Goal: Information Seeking & Learning: Learn about a topic

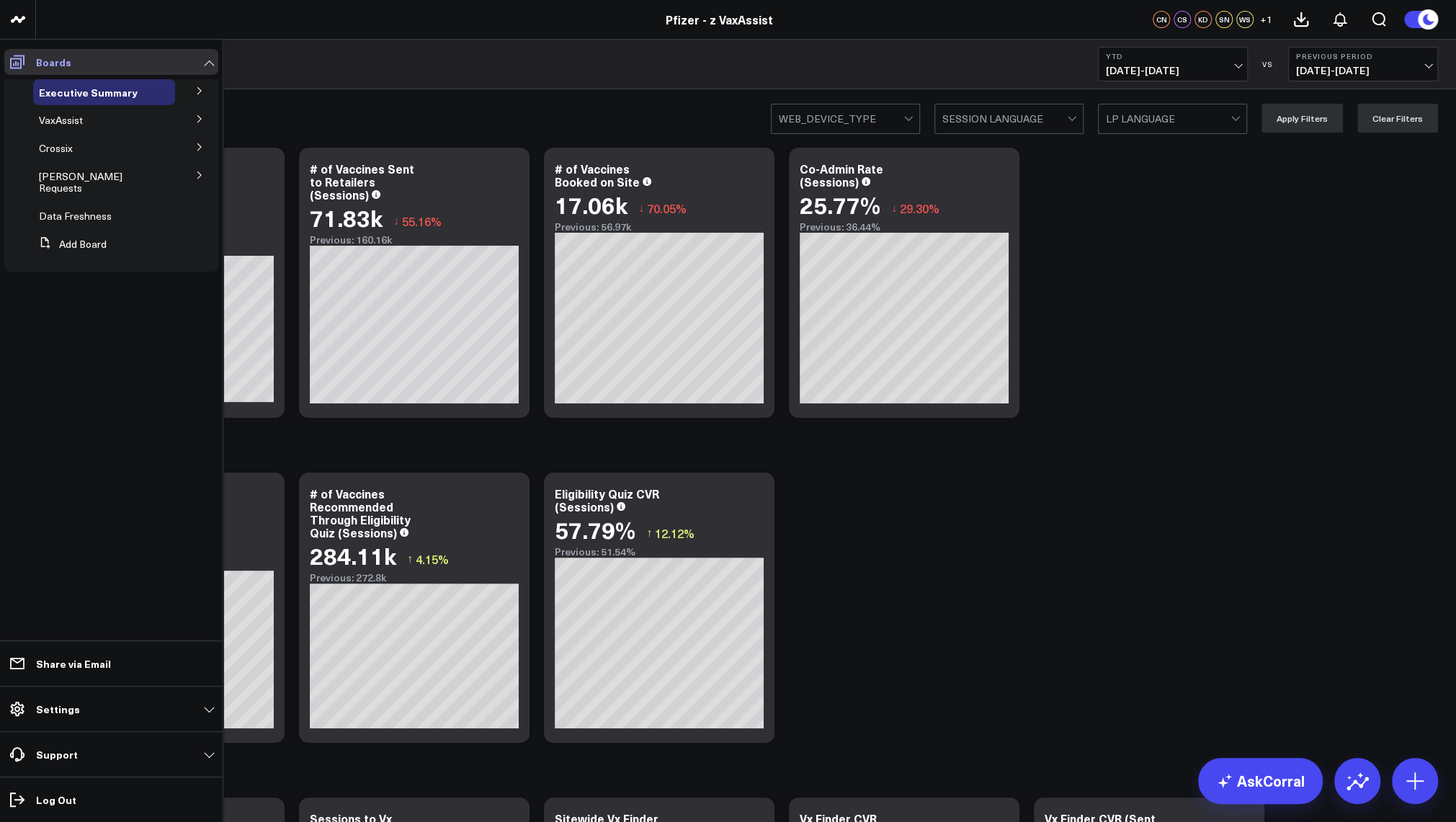
click at [203, 54] on link "Boards" at bounding box center [111, 62] width 214 height 26
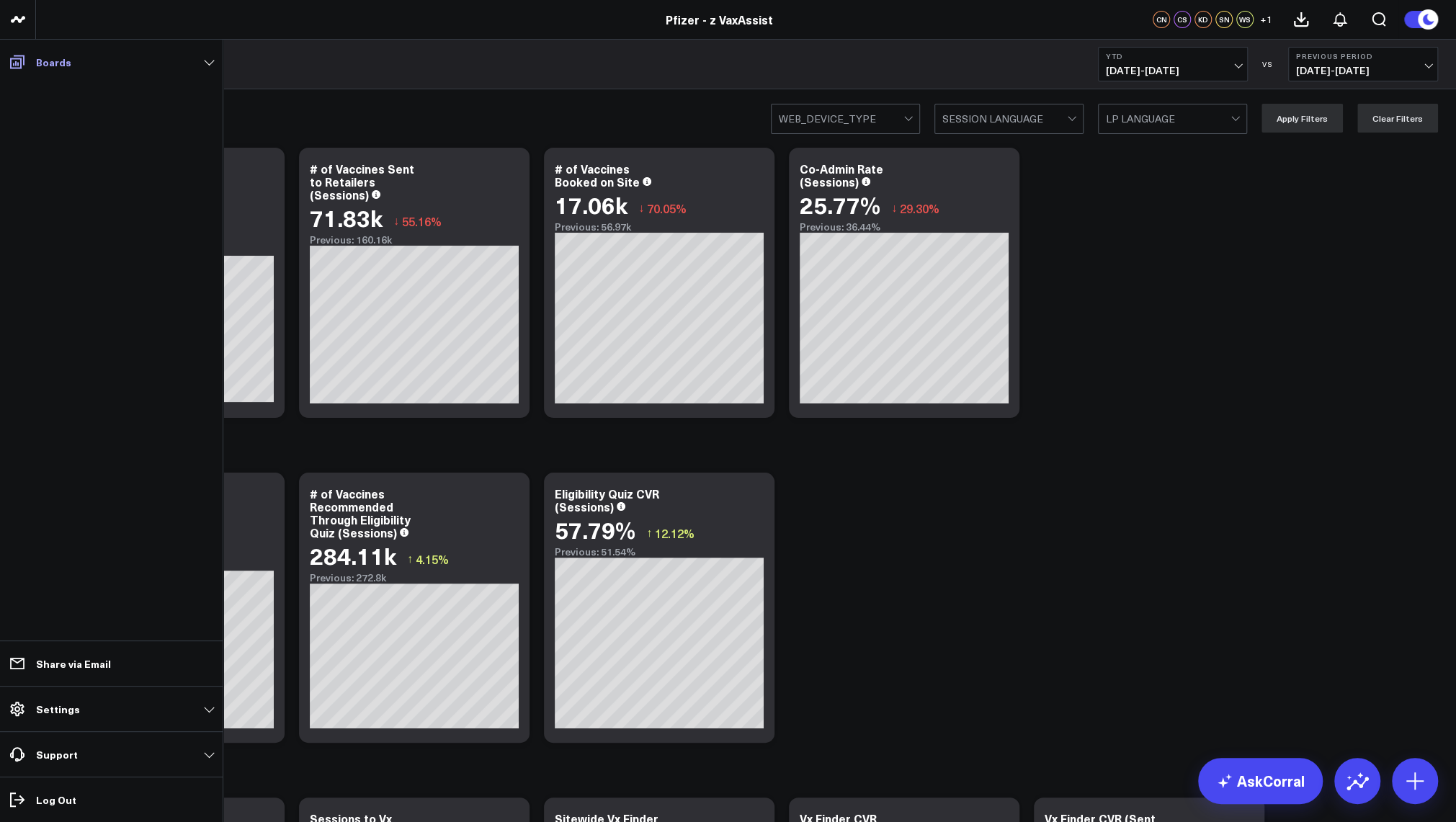
click at [203, 54] on link "Boards" at bounding box center [111, 62] width 214 height 26
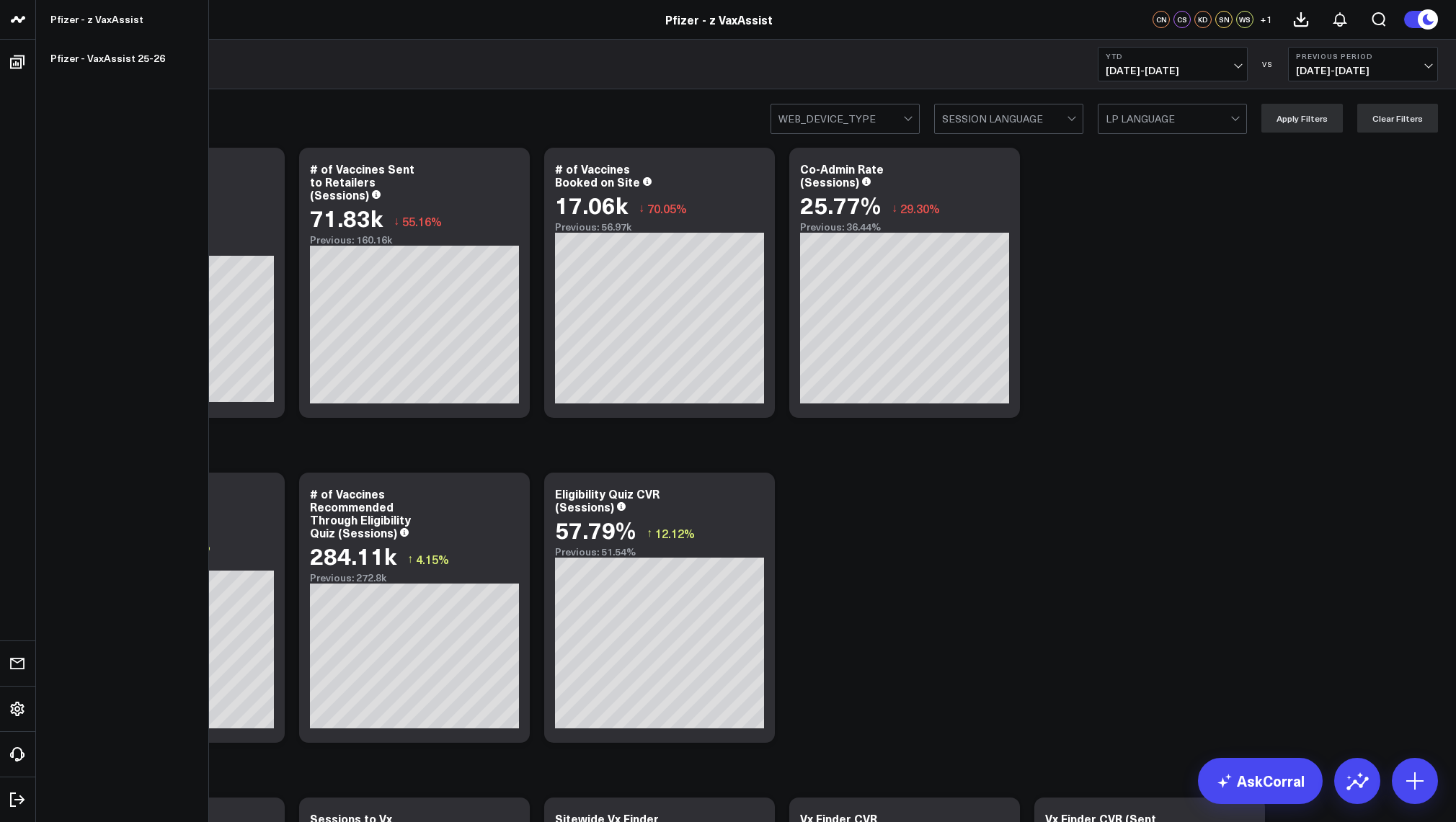
click at [13, 14] on icon at bounding box center [18, 20] width 17 height 17
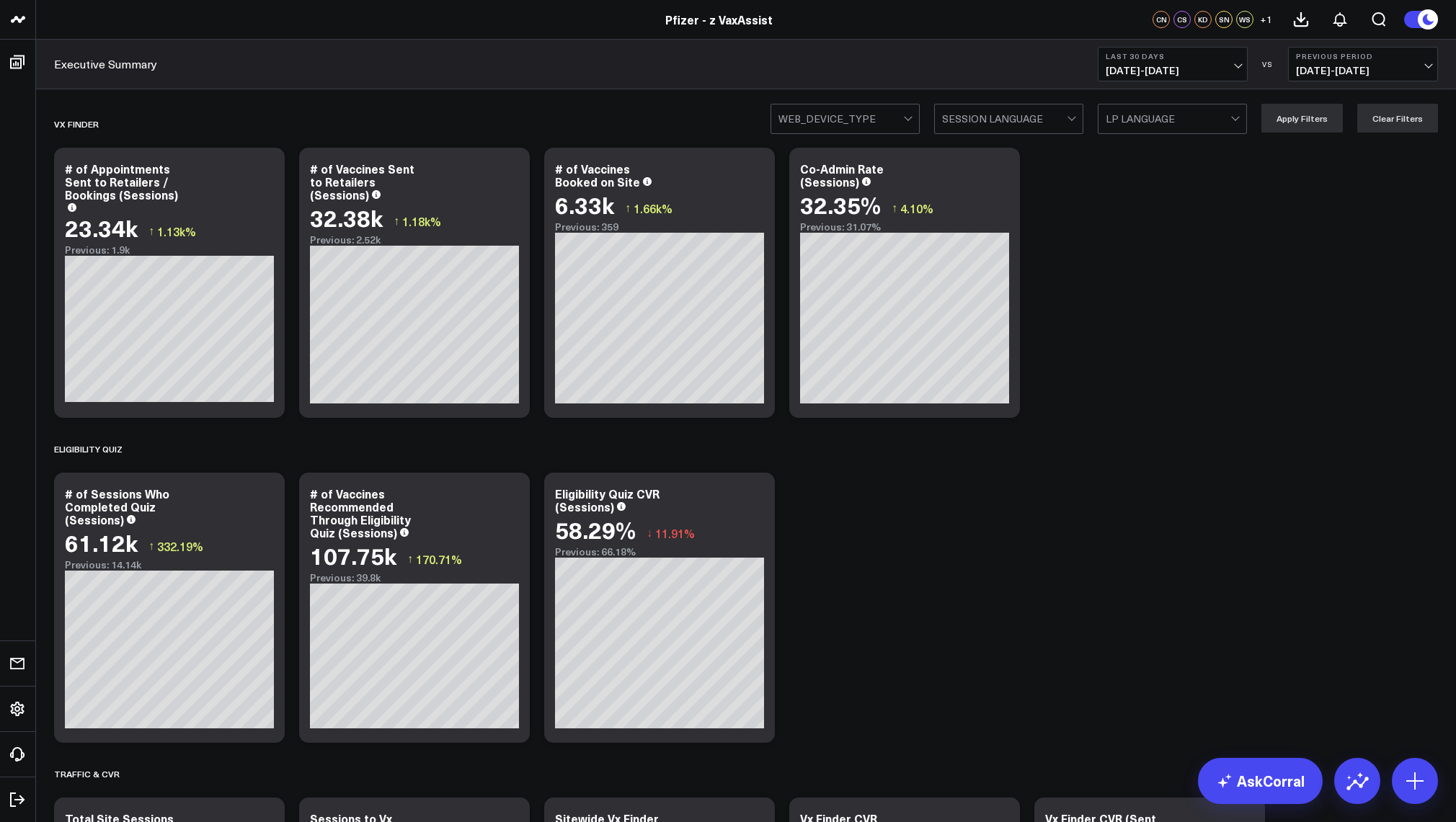
click at [1184, 65] on span "[DATE] - [DATE]" at bounding box center [1173, 70] width 134 height 12
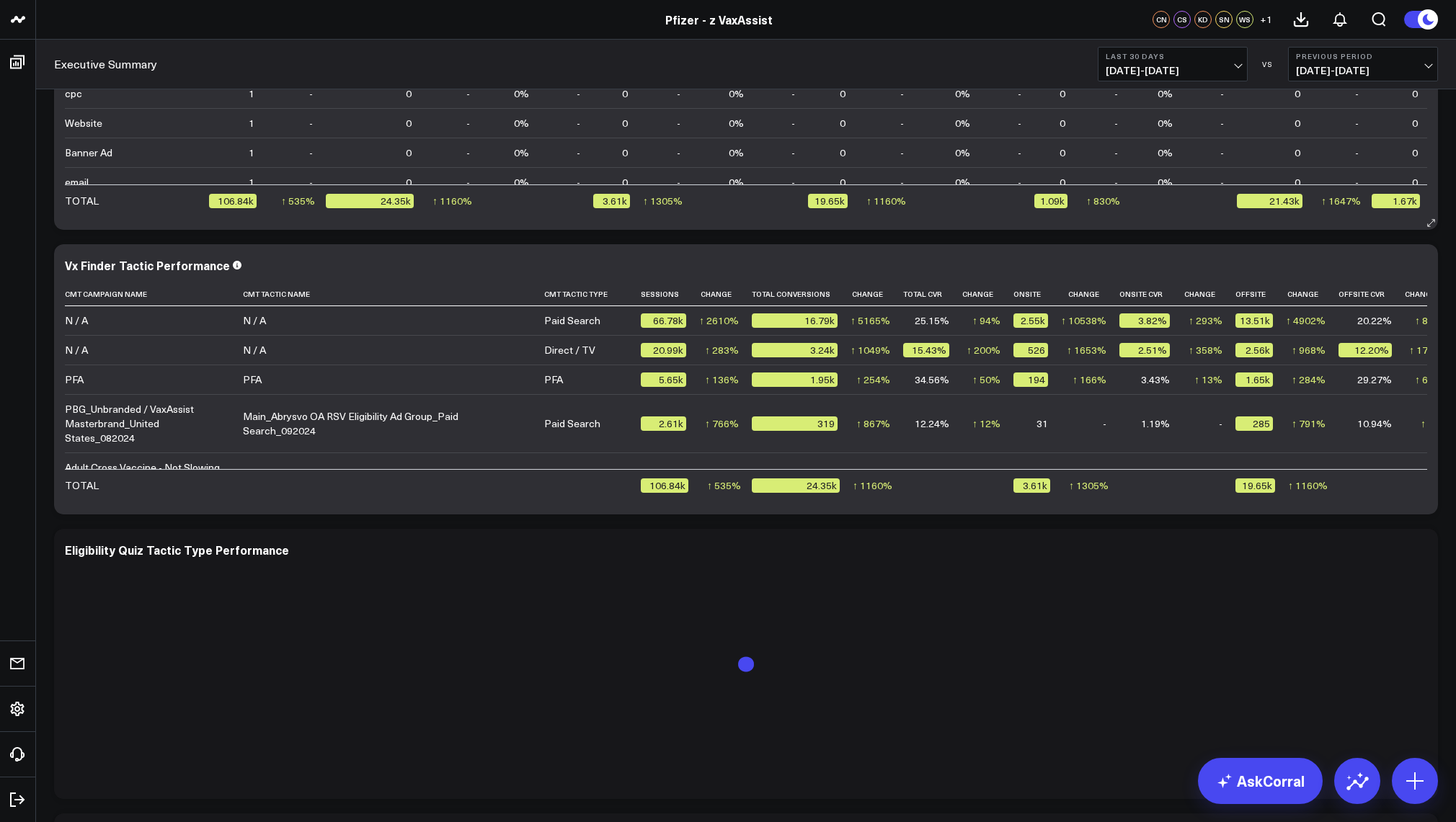
scroll to position [2089, 0]
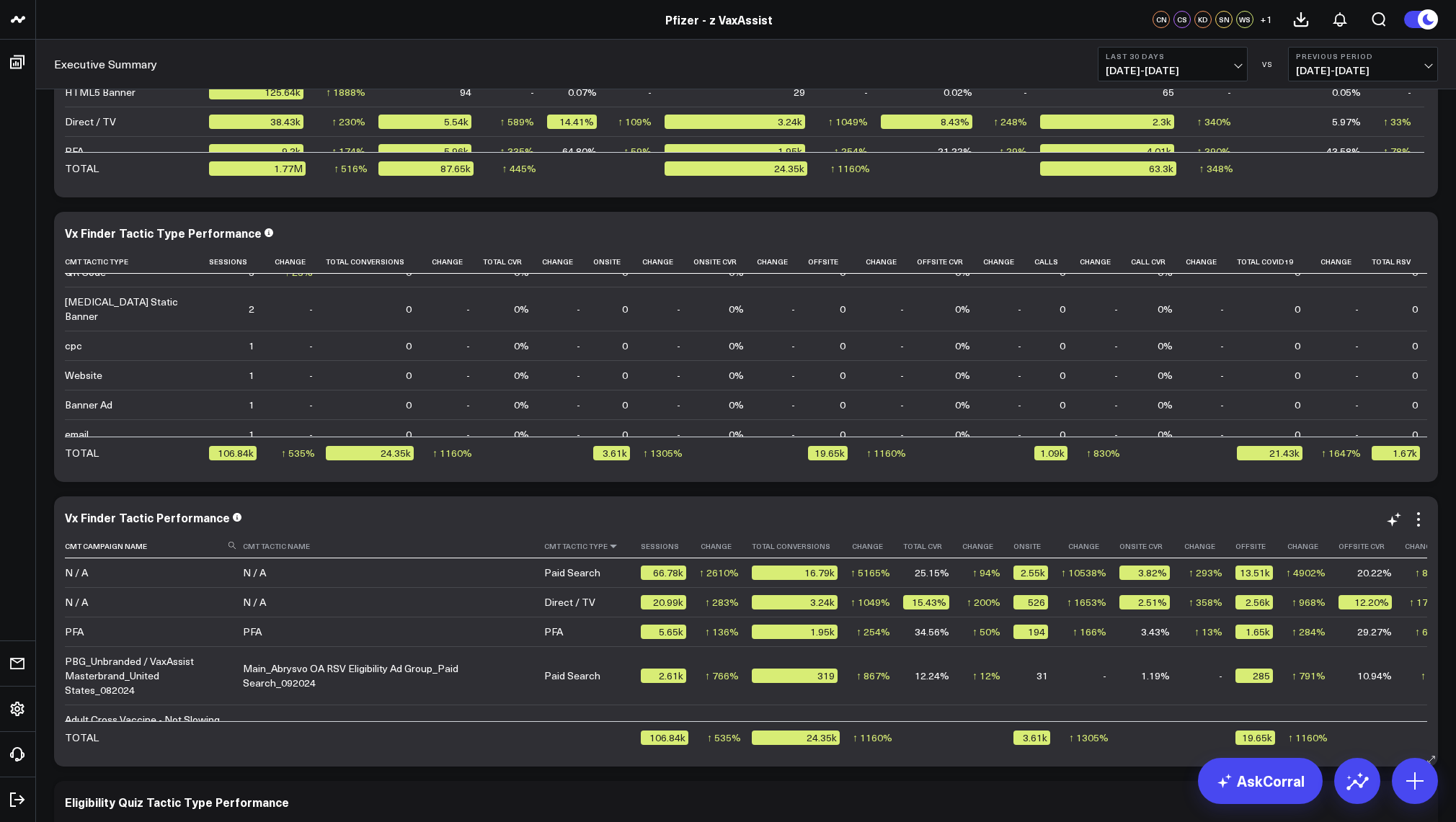
click at [607, 548] on icon at bounding box center [613, 546] width 12 height 9
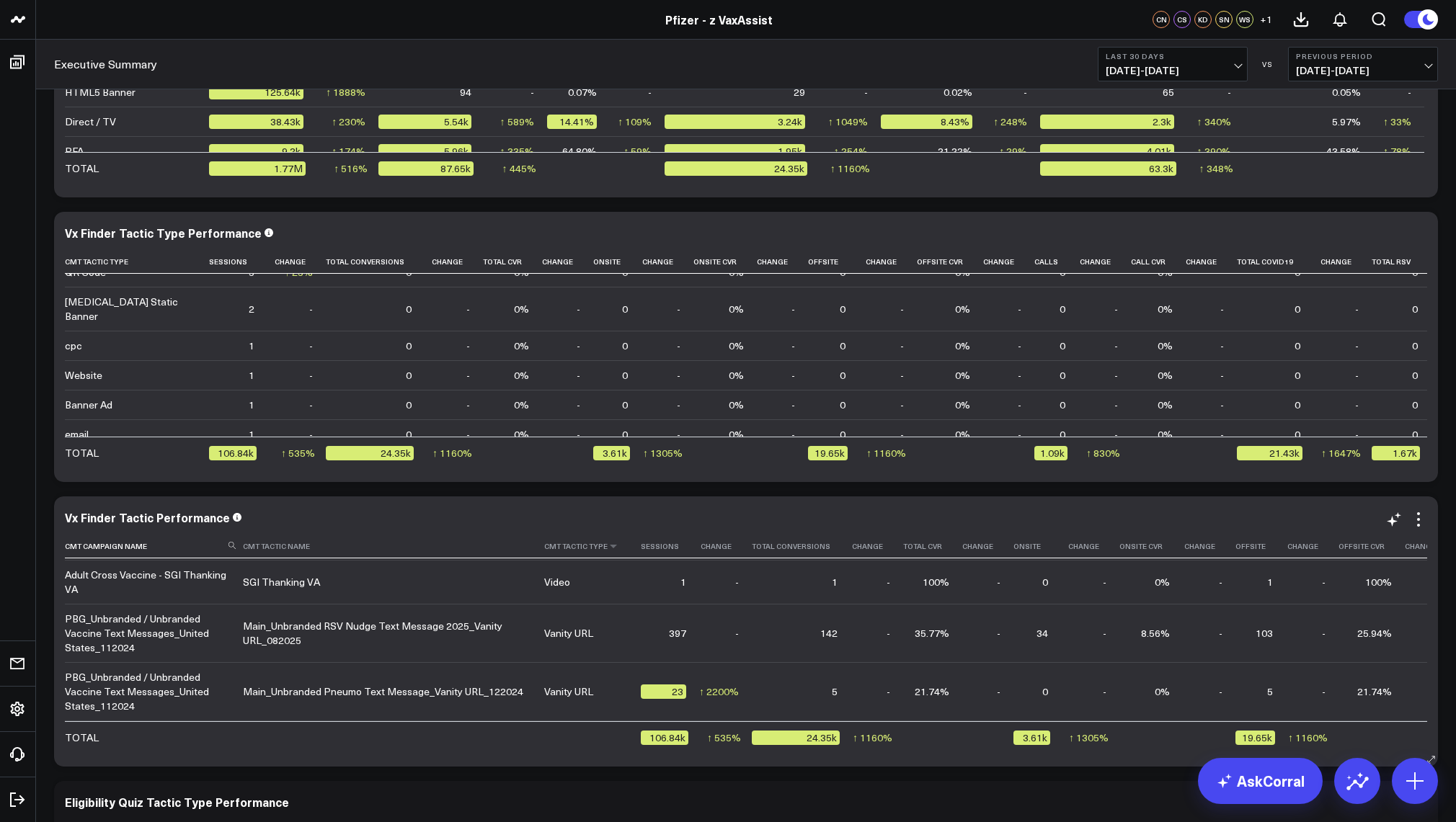
scroll to position [1369, 0]
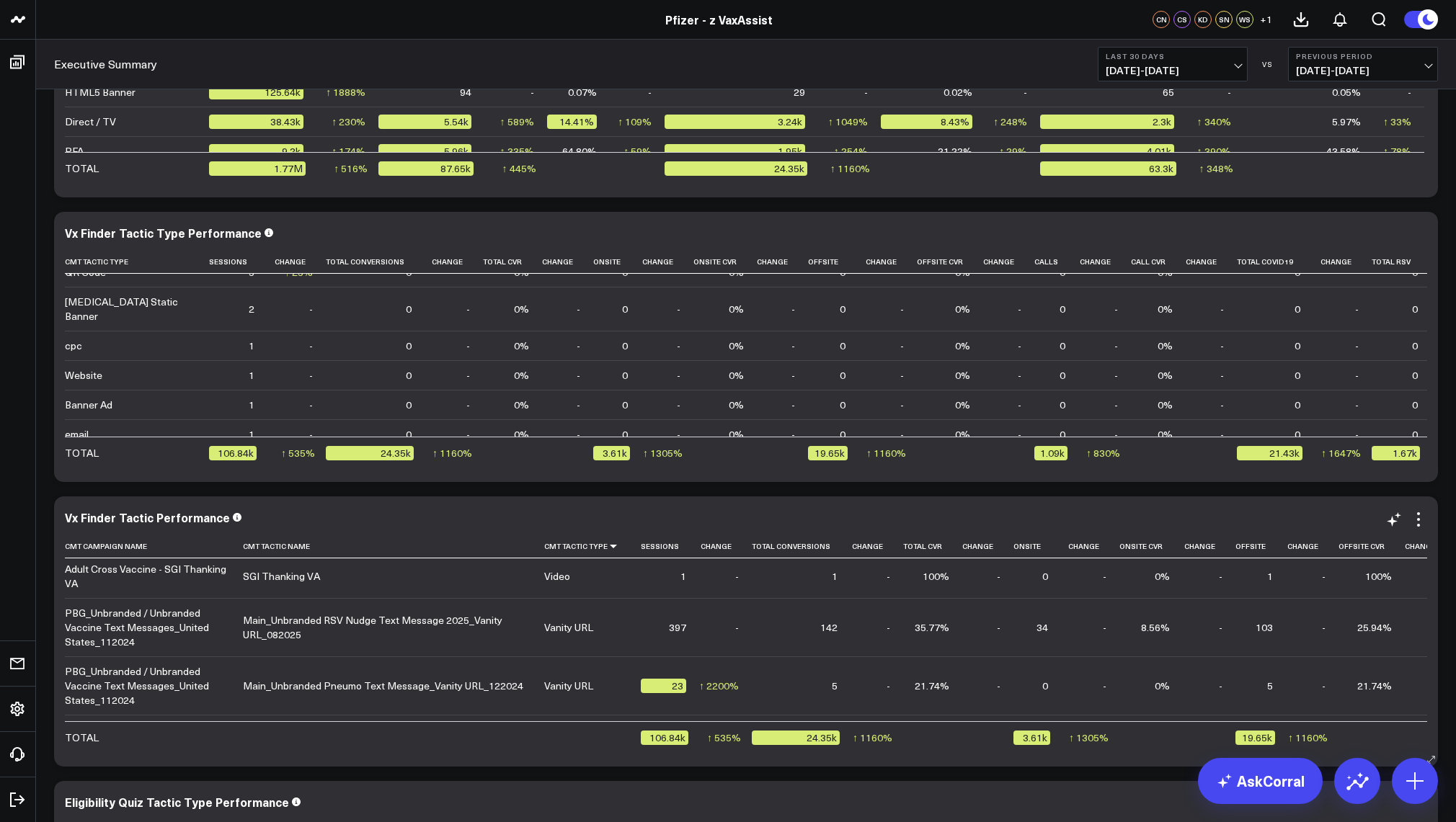
click at [679, 550] on icon at bounding box center [684, 546] width 12 height 9
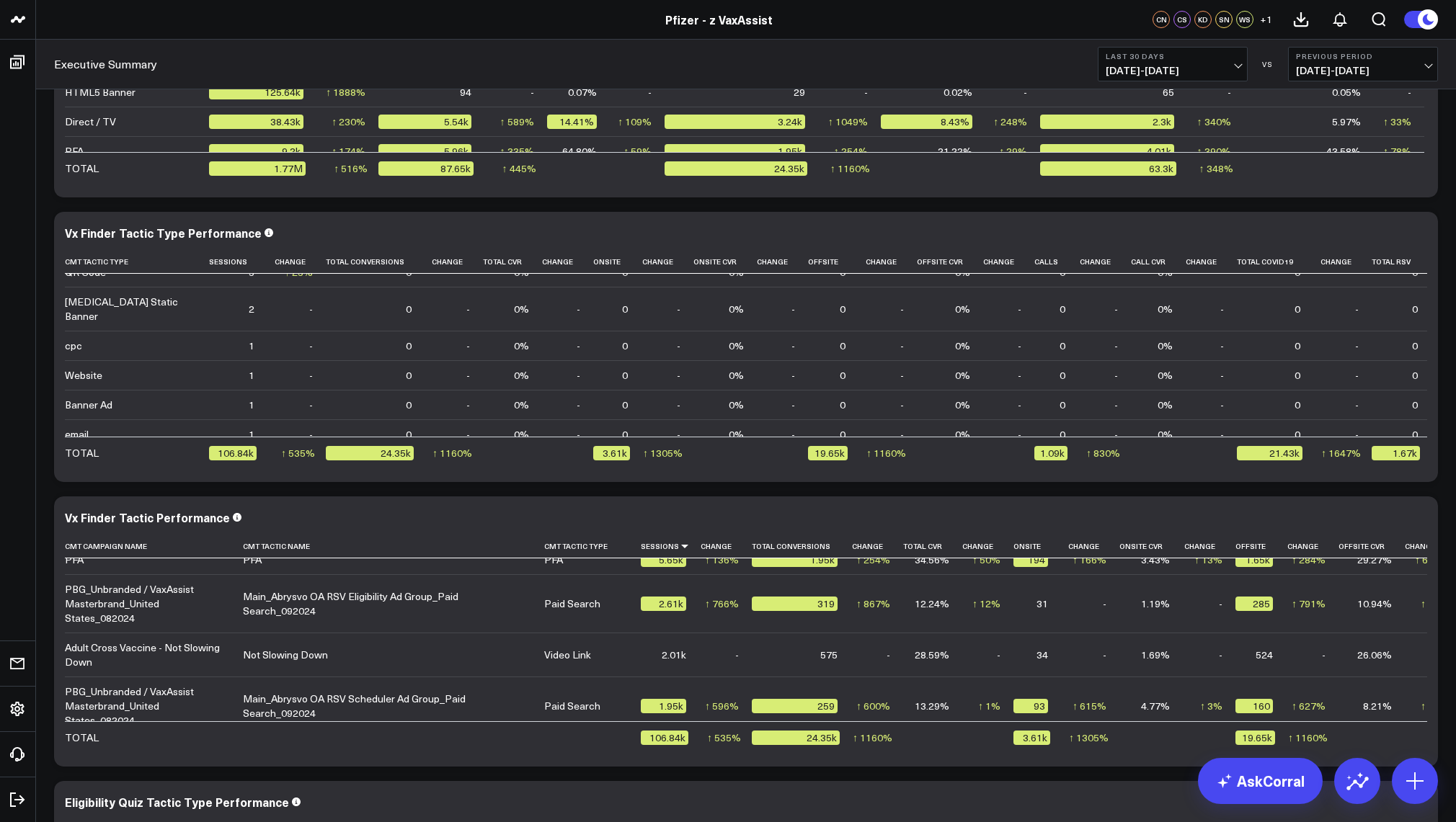
scroll to position [2161, 0]
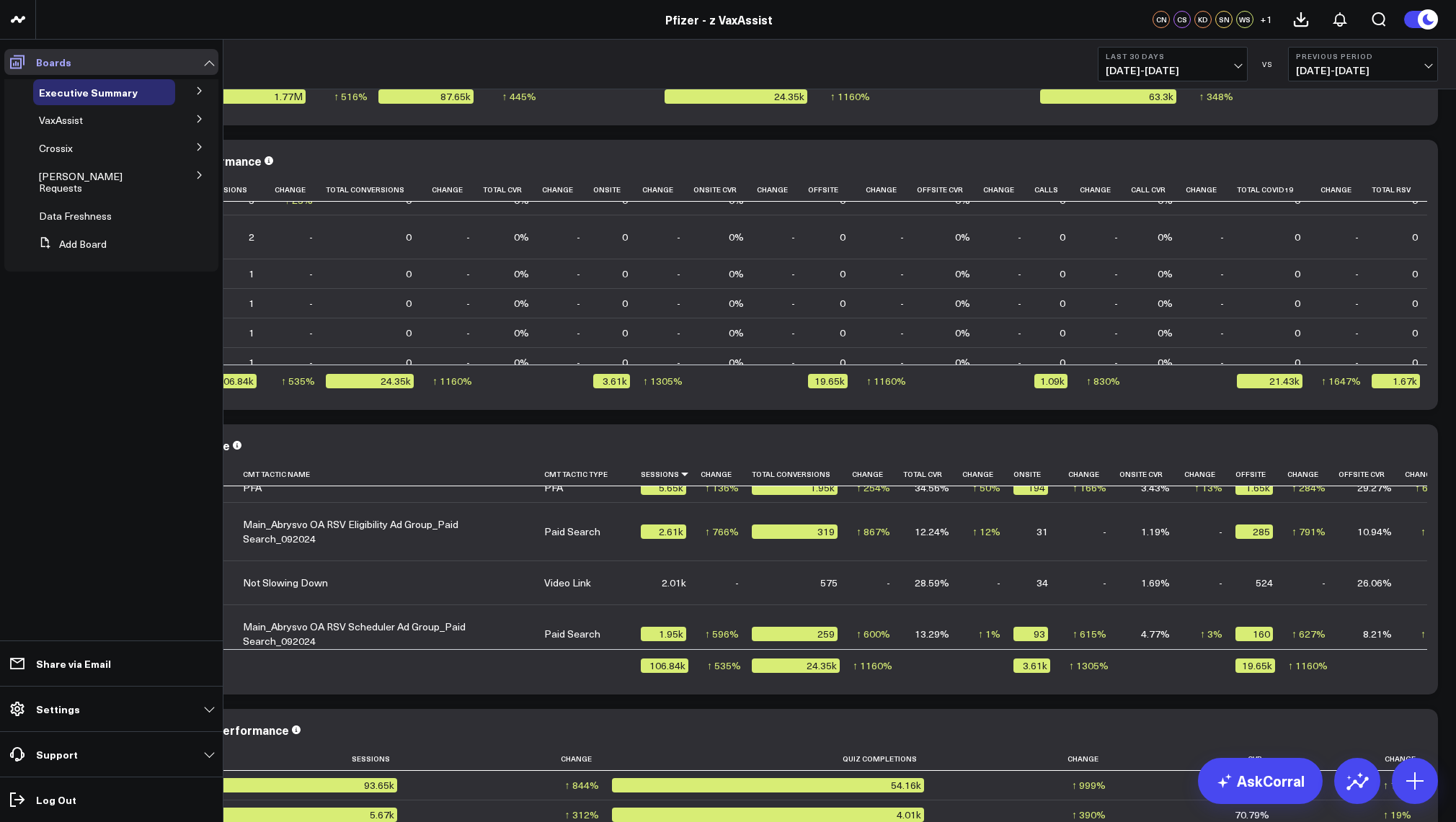
click at [206, 68] on link "Boards" at bounding box center [111, 62] width 214 height 26
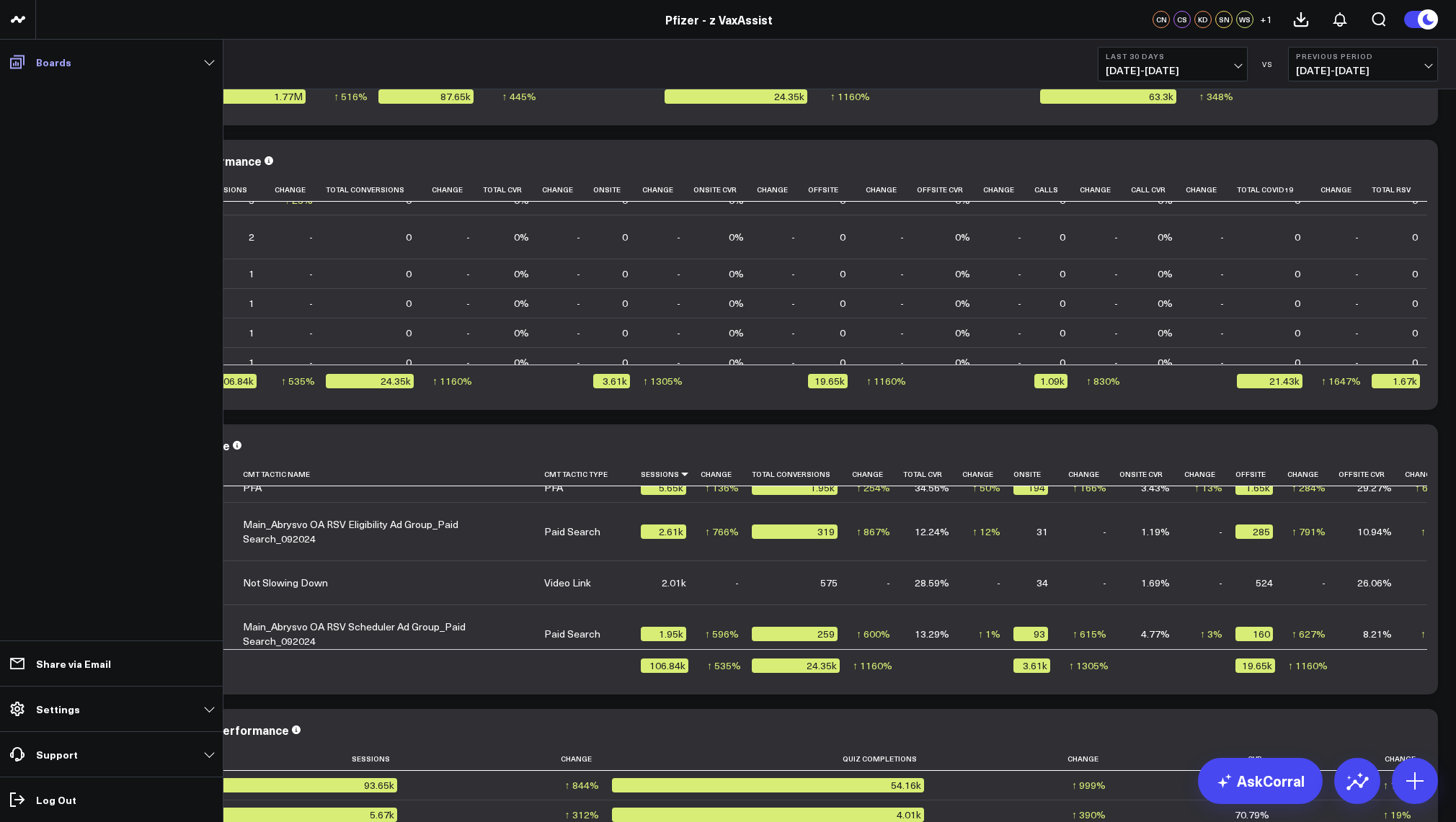
click at [206, 68] on link "Boards" at bounding box center [111, 62] width 214 height 26
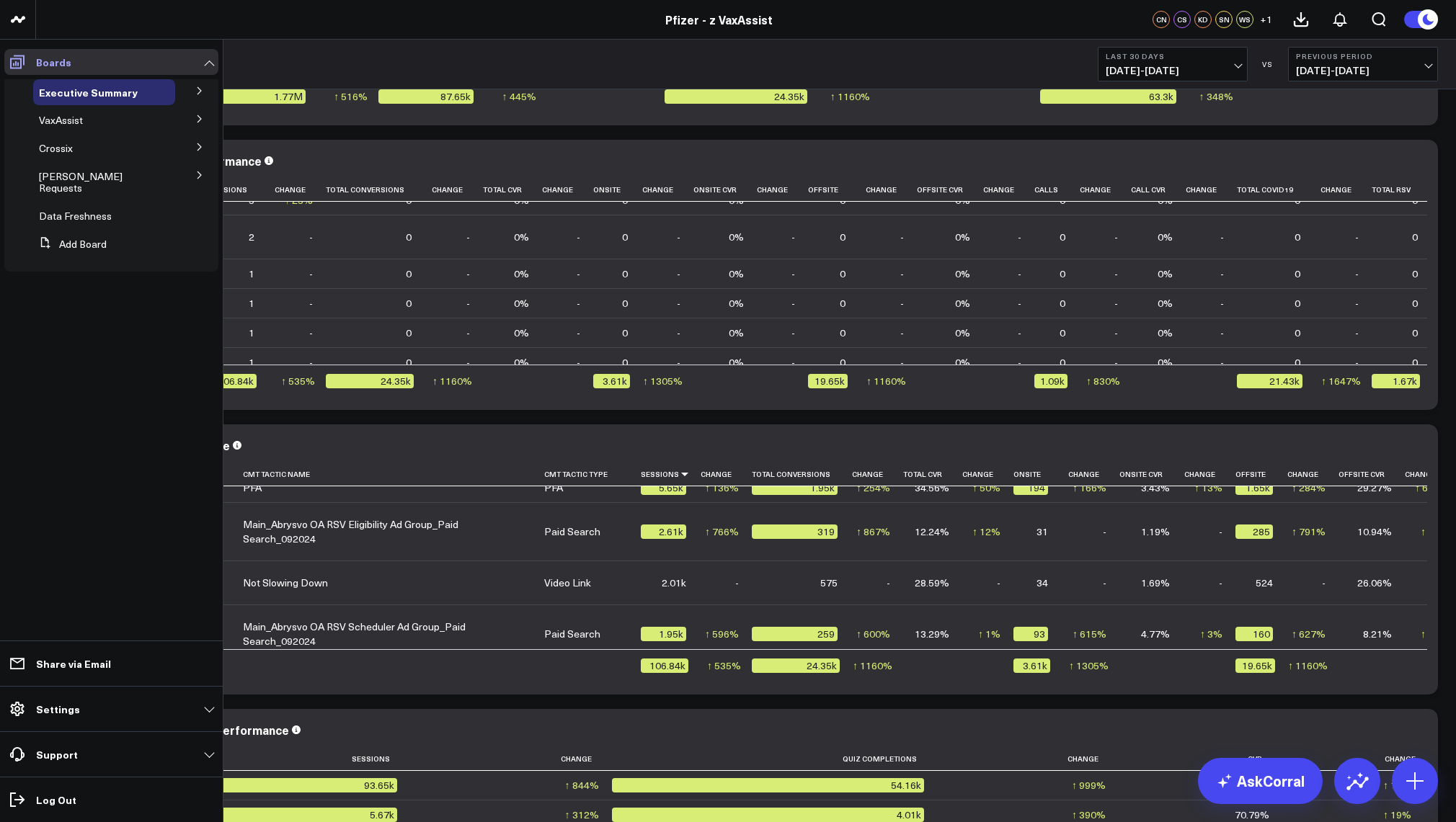
click at [204, 68] on link "Boards" at bounding box center [111, 62] width 214 height 26
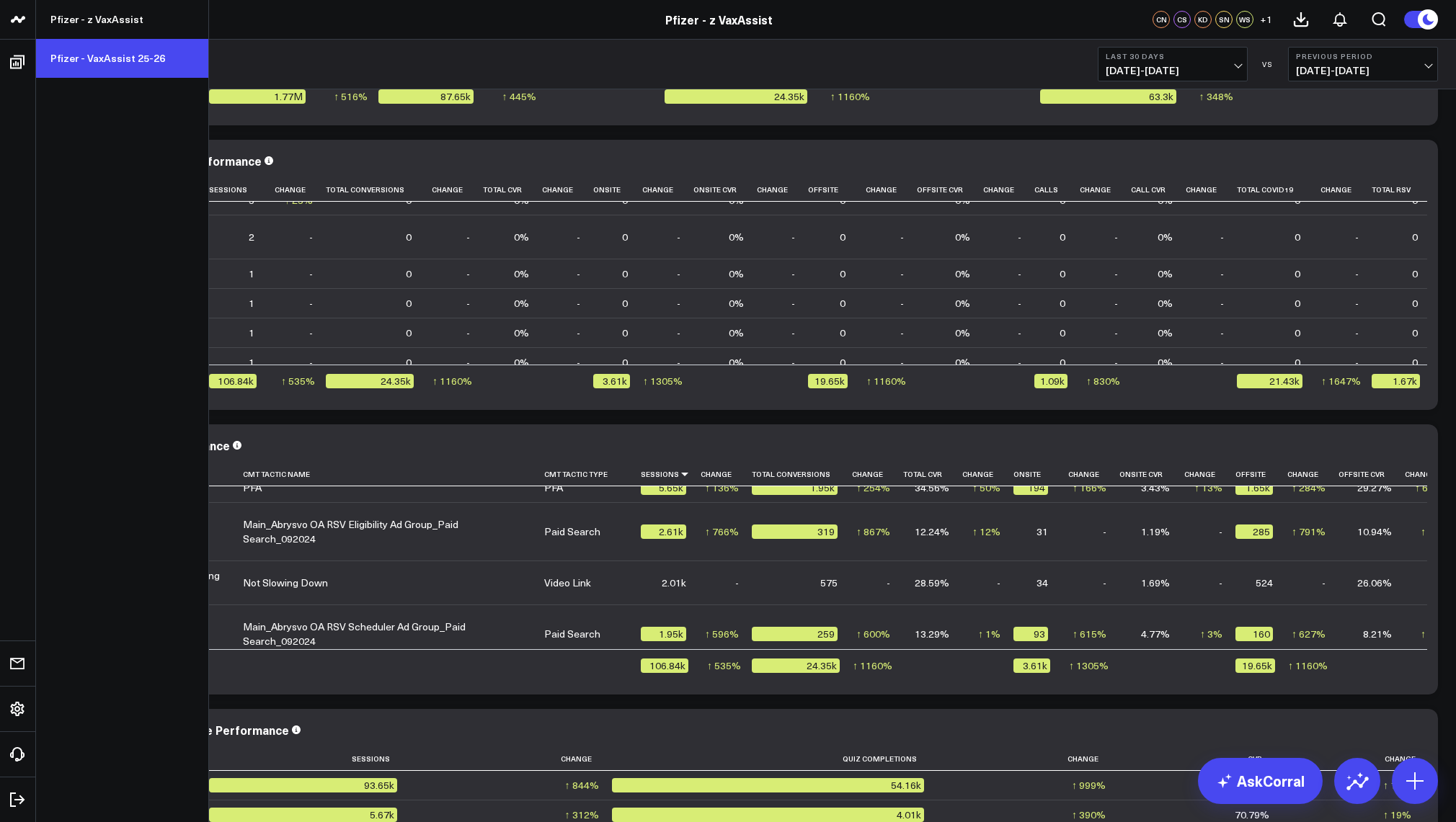
click at [136, 60] on link "Pfizer - VaxAssist 25-26" at bounding box center [122, 59] width 172 height 39
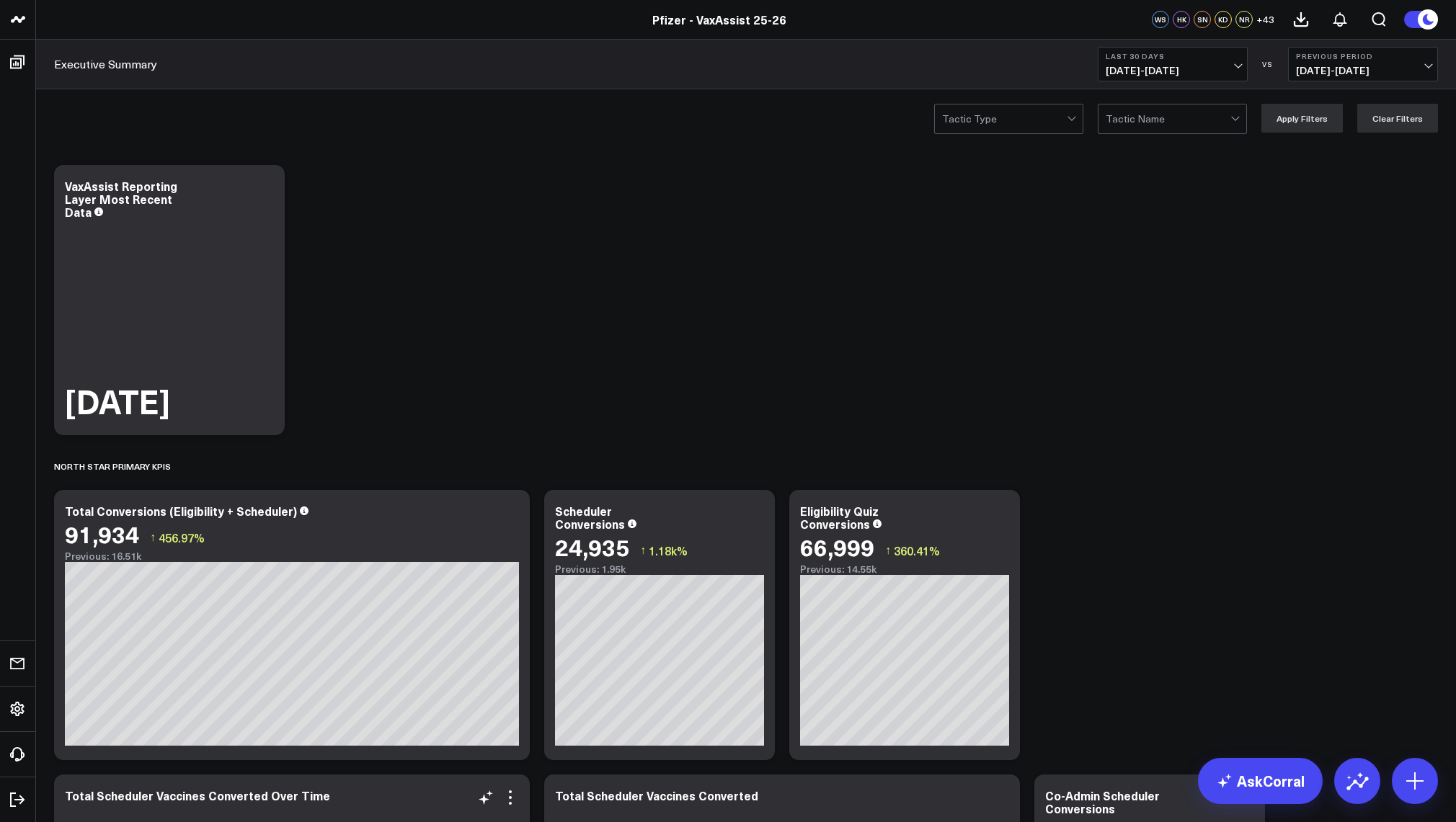
click at [205, 166] on div "VaxAssist Reporting Layer Most Recent Data [DATE]" at bounding box center [169, 300] width 230 height 270
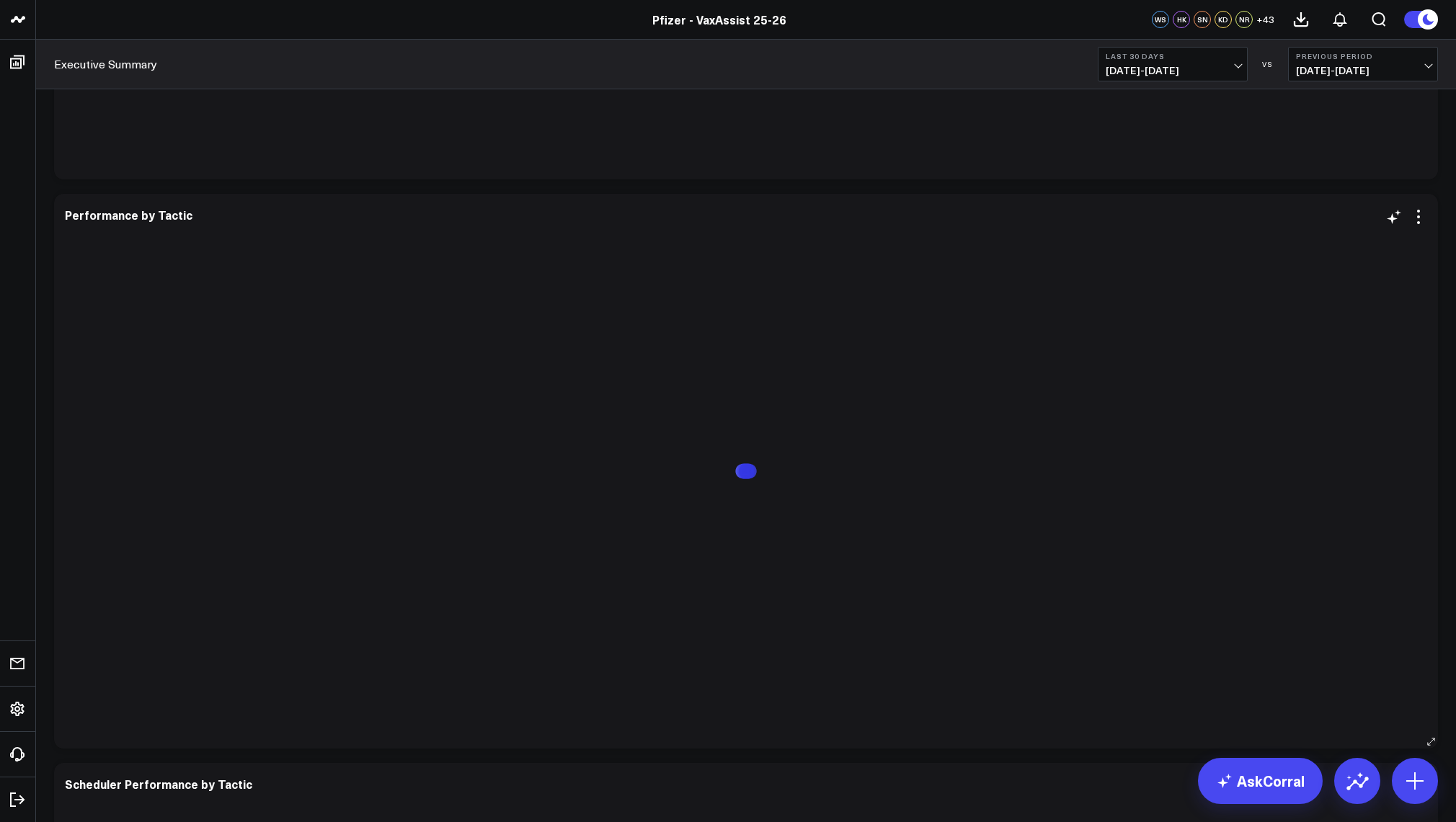
scroll to position [3602, 0]
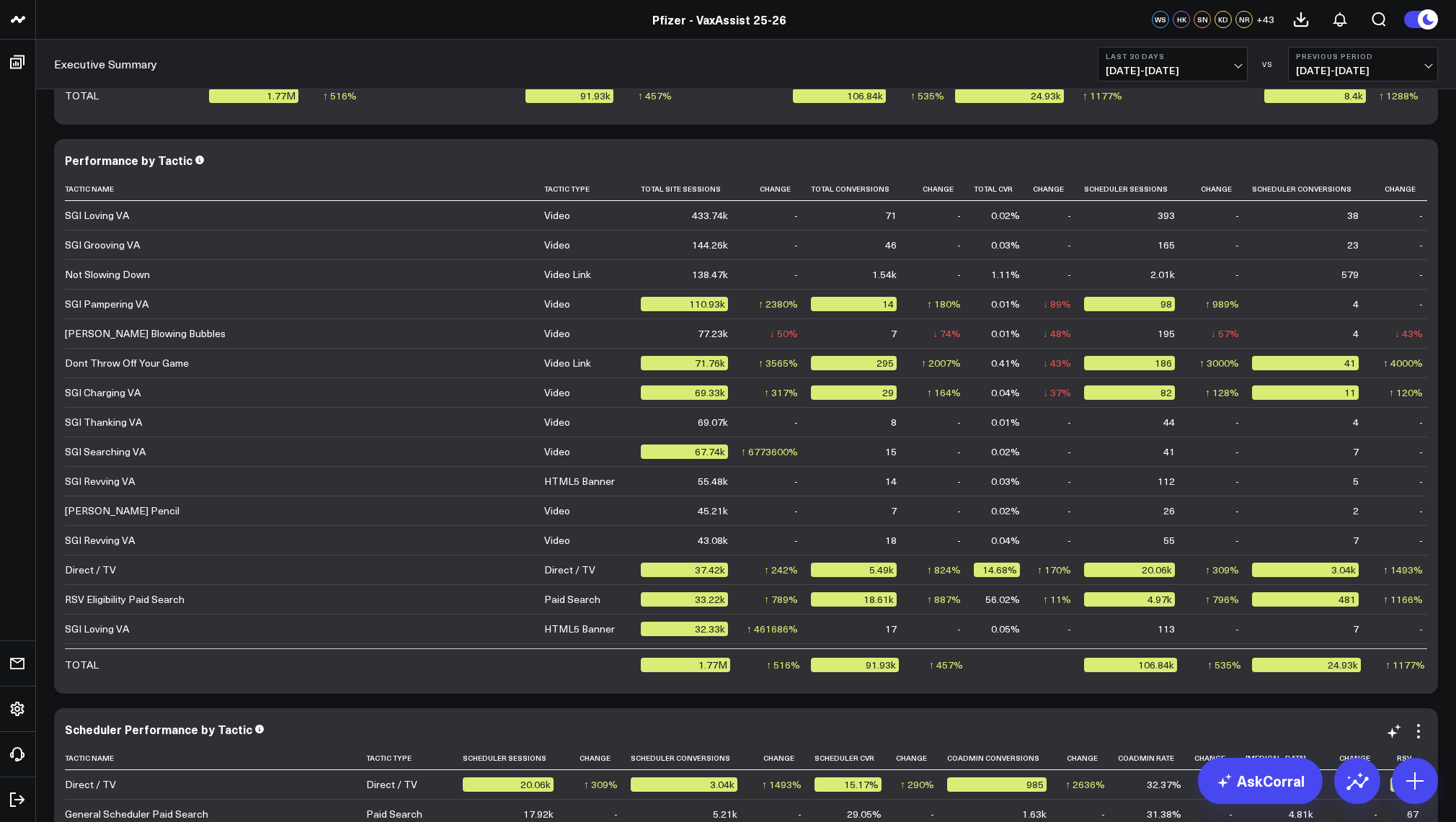
click at [331, 812] on td "General Scheduler Paid Search" at bounding box center [215, 813] width 302 height 30
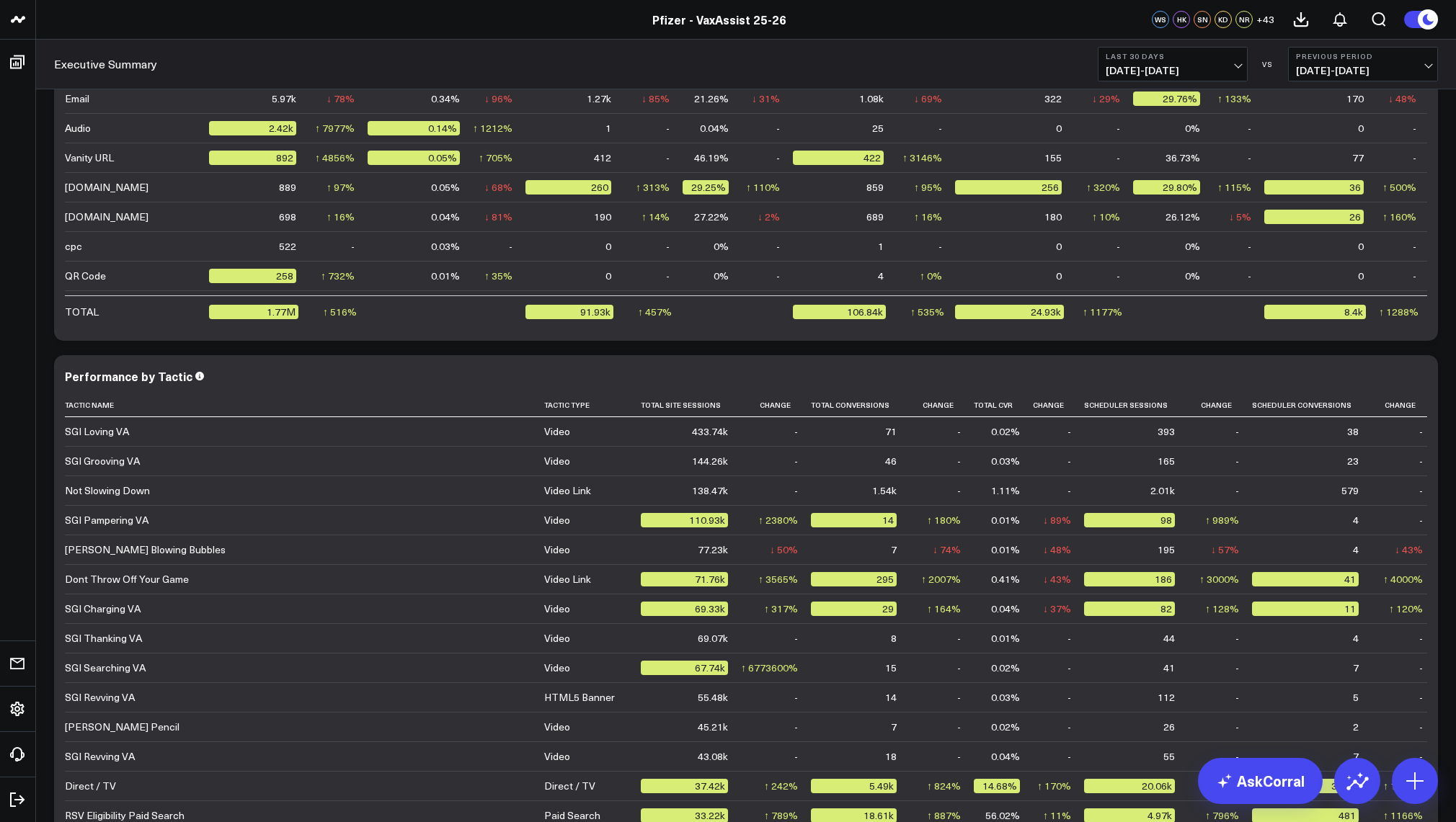
scroll to position [3458, 0]
